Goal: Task Accomplishment & Management: Manage account settings

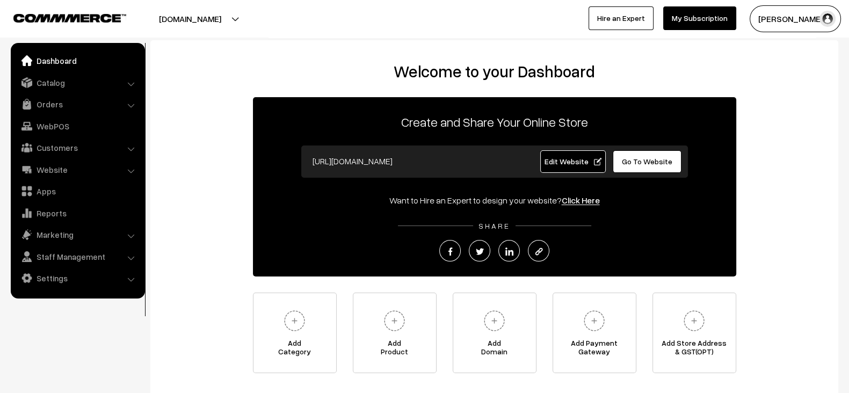
click at [64, 84] on link "Catalog" at bounding box center [77, 82] width 128 height 19
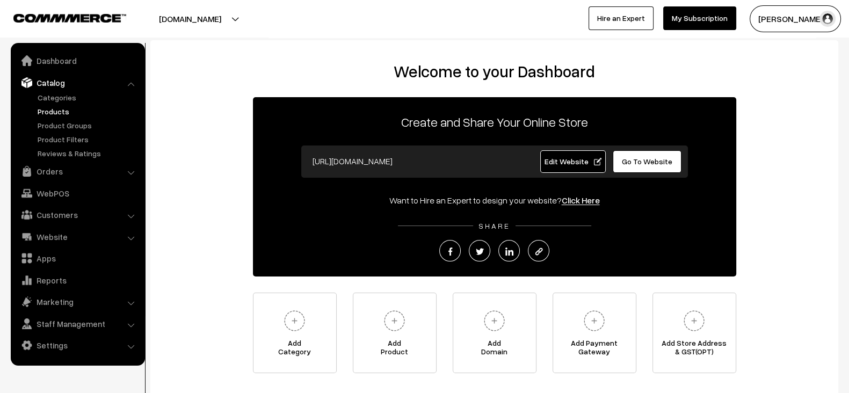
click at [38, 112] on link "Products" at bounding box center [88, 111] width 106 height 11
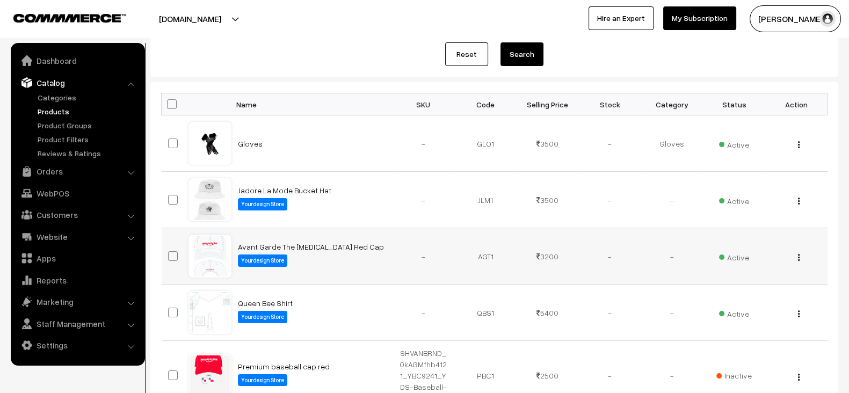
scroll to position [112, 0]
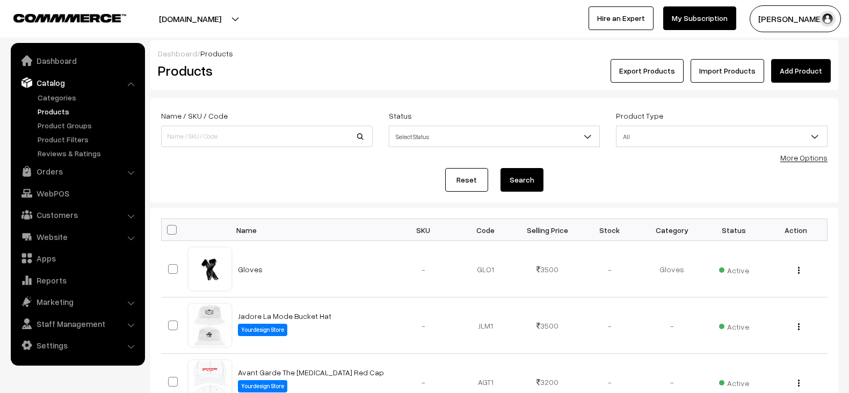
scroll to position [202, 0]
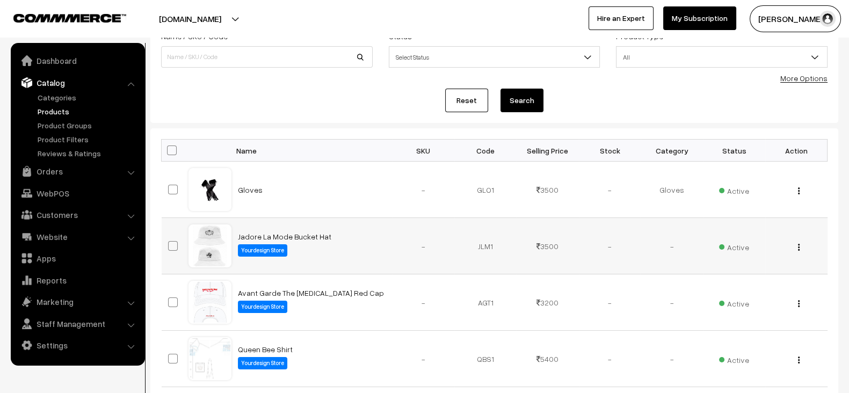
scroll to position [75, 0]
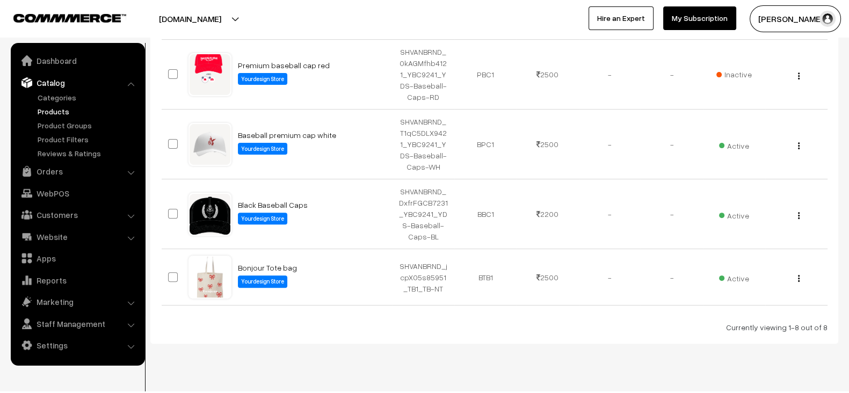
scroll to position [445, 0]
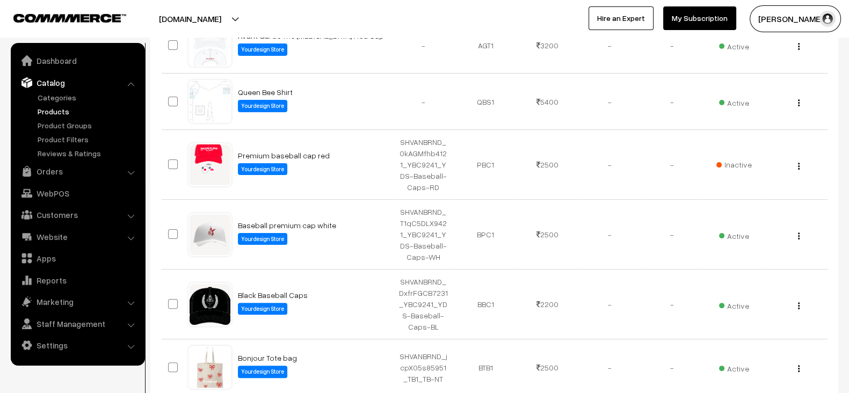
scroll to position [337, 0]
click at [145, 204] on div "Dashboard / Products Products Export Products Import Products Add Product Name …" at bounding box center [424, 68] width 849 height 730
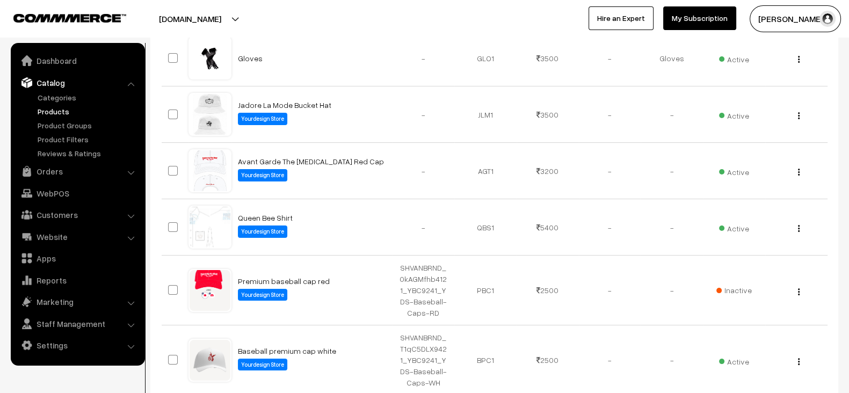
scroll to position [211, 0]
click at [367, 169] on td "Avant Garde The Muse Red Cap Yourdesign Store" at bounding box center [311, 170] width 161 height 56
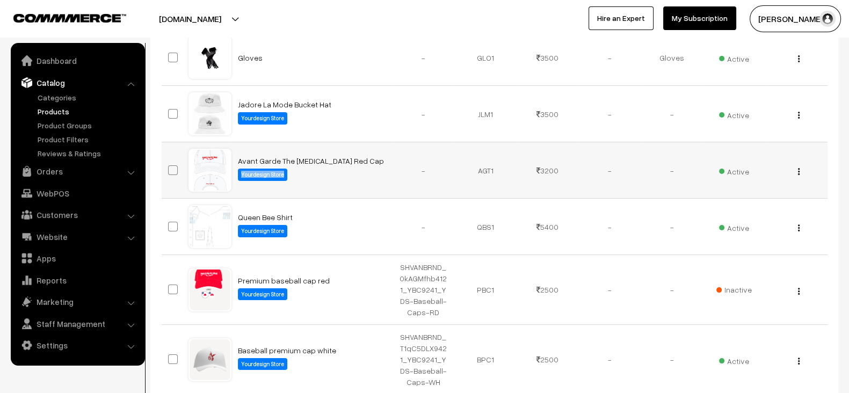
click at [367, 169] on td "Avant Garde The Muse Red Cap Yourdesign Store" at bounding box center [311, 170] width 161 height 56
click at [365, 162] on td "Avant Garde The Muse Red Cap Yourdesign Store" at bounding box center [311, 170] width 161 height 56
copy td "Avant Garde The [MEDICAL_DATA] Red Cap"
click at [365, 162] on td "Avant Garde The Muse Red Cap Yourdesign Store" at bounding box center [311, 170] width 161 height 56
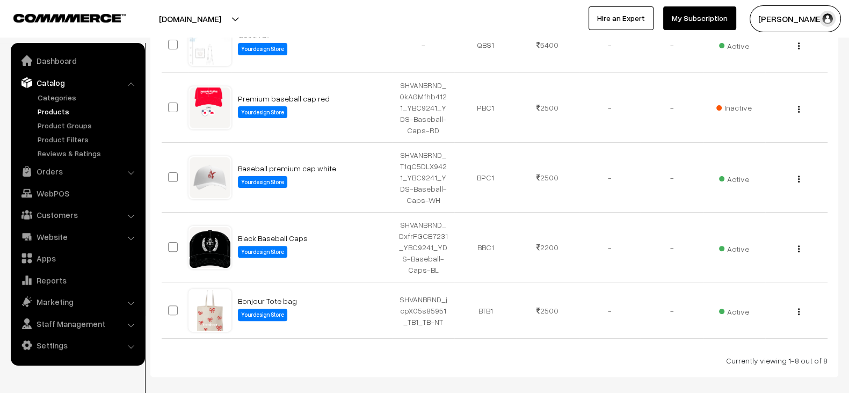
scroll to position [394, 0]
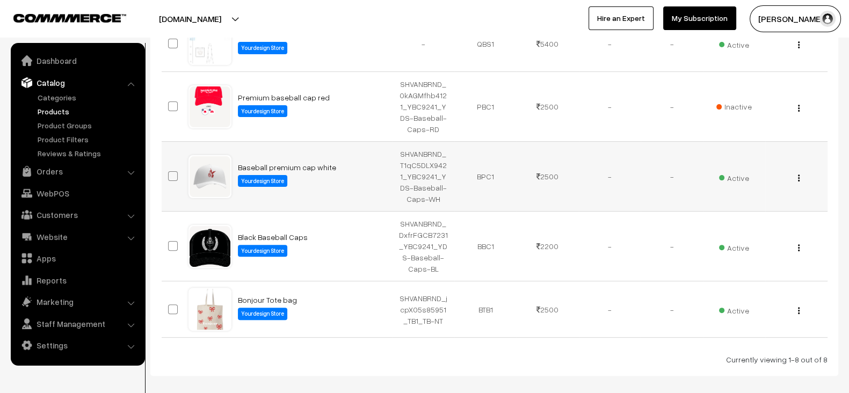
click at [365, 156] on td "Baseball premium cap white Yourdesign Store" at bounding box center [311, 177] width 161 height 70
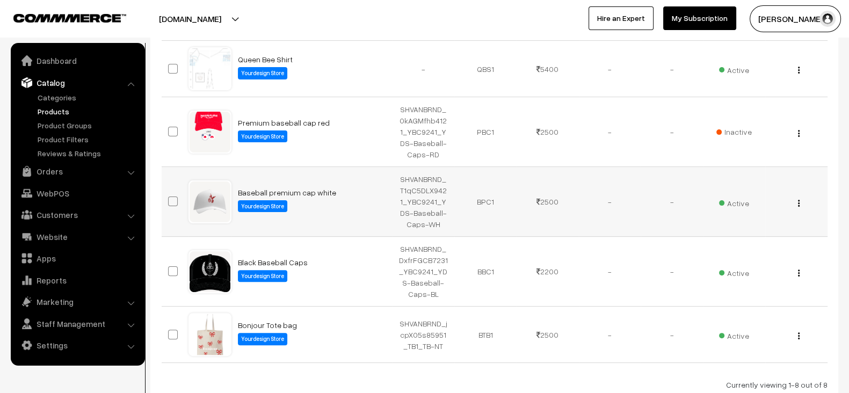
scroll to position [369, 0]
